Goal: Find specific page/section: Find specific page/section

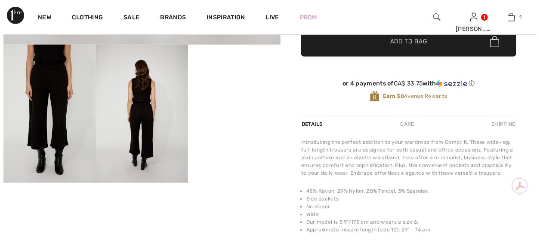
scroll to position [215, 0]
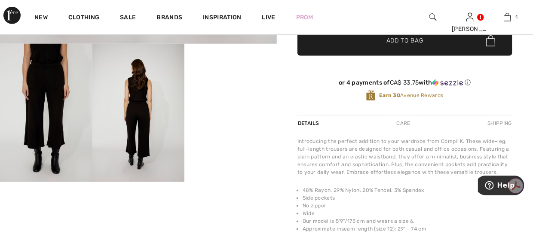
click at [143, 124] on img at bounding box center [138, 113] width 92 height 138
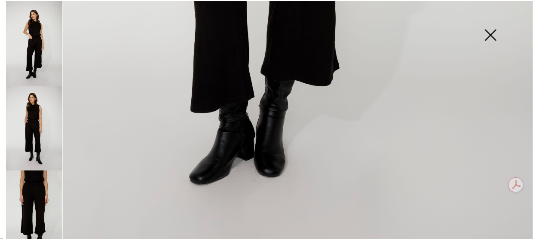
scroll to position [559, 0]
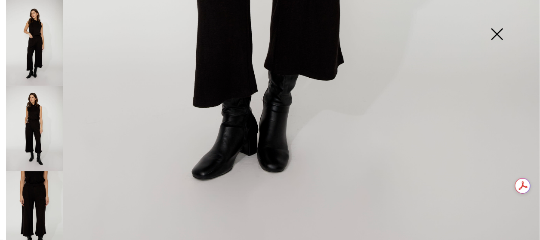
click at [496, 28] on img at bounding box center [496, 35] width 43 height 44
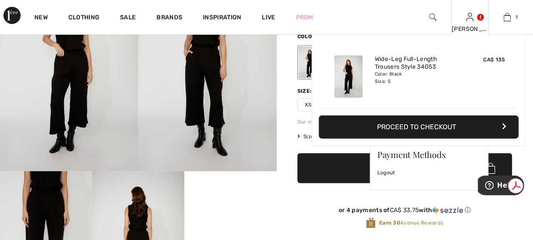
scroll to position [86, 0]
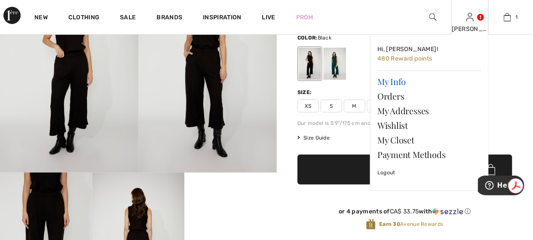
click at [384, 80] on link "My Info" at bounding box center [430, 81] width 104 height 15
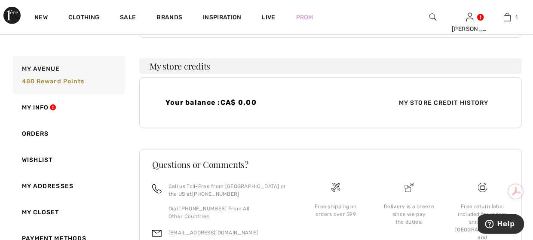
scroll to position [215, 0]
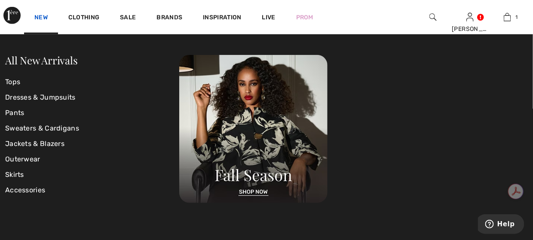
click at [45, 15] on link "New" at bounding box center [40, 18] width 13 height 9
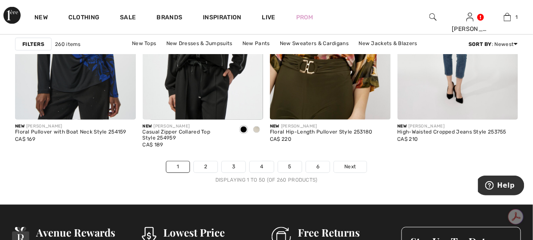
scroll to position [3440, 0]
